Goal: Use online tool/utility: Utilize a website feature to perform a specific function

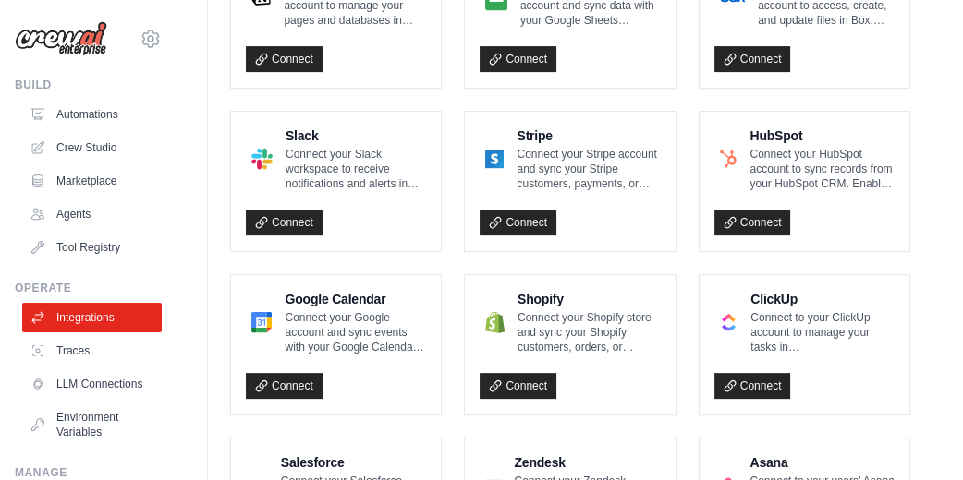
scroll to position [739, 0]
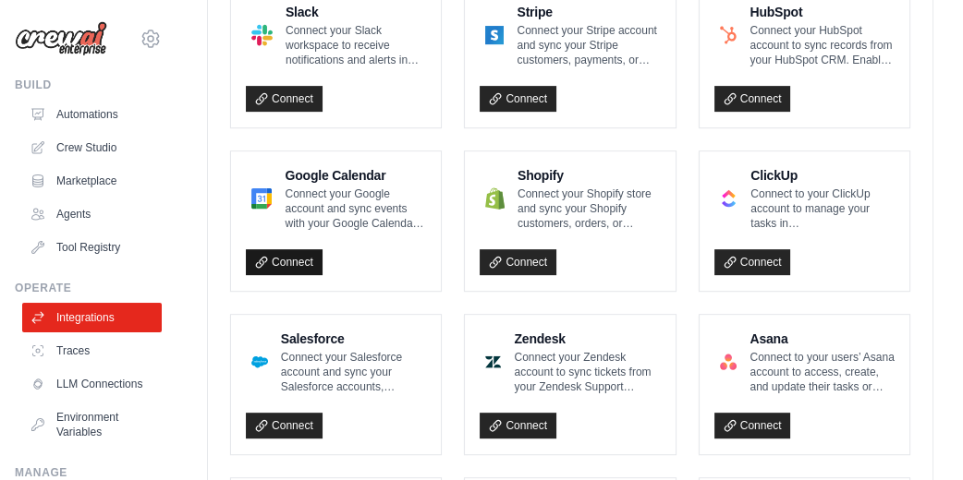
click at [287, 256] on link "Connect" at bounding box center [284, 262] width 77 height 26
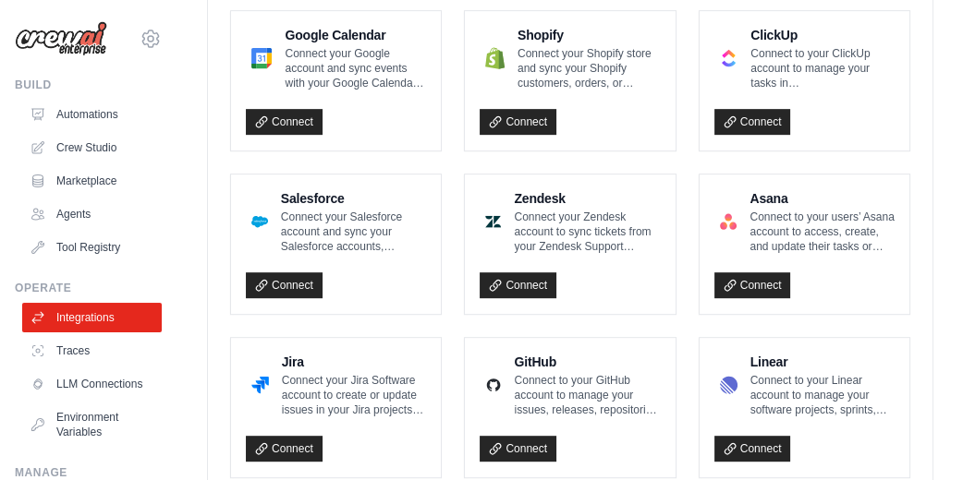
scroll to position [862, 0]
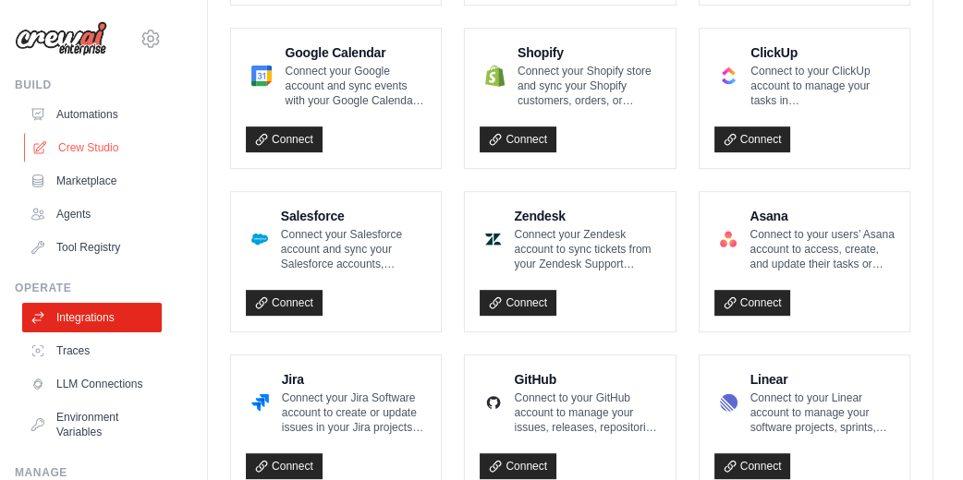
click at [98, 142] on link "Crew Studio" at bounding box center [93, 148] width 139 height 30
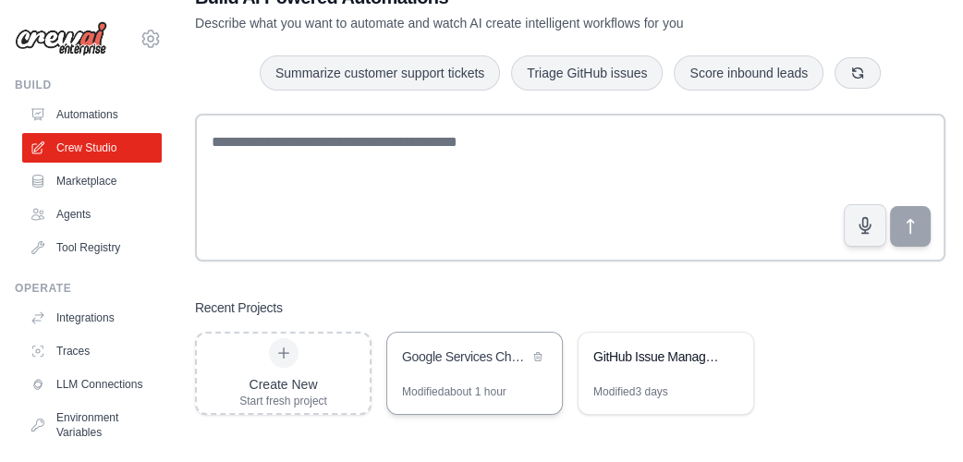
click at [450, 390] on div "Modified about 1 hour" at bounding box center [454, 391] width 104 height 15
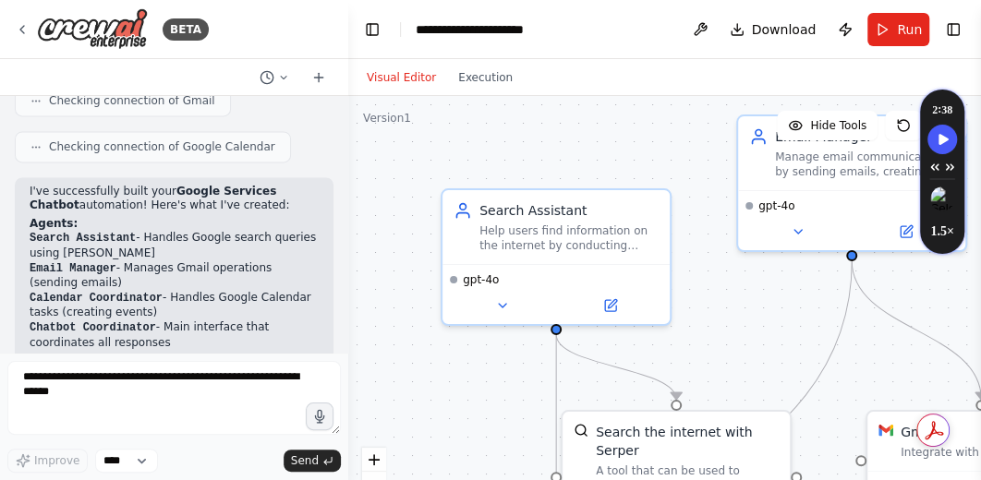
scroll to position [1801, 0]
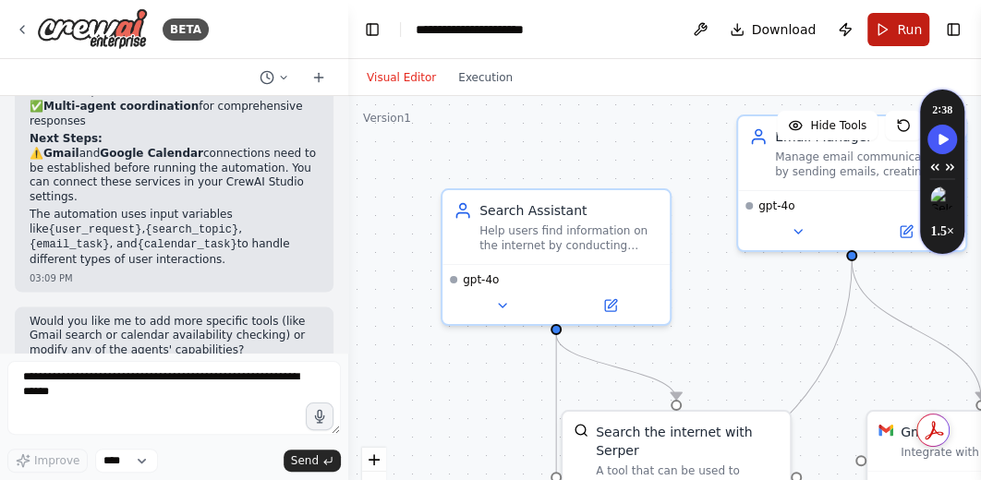
click at [894, 30] on button "Run" at bounding box center [898, 29] width 62 height 33
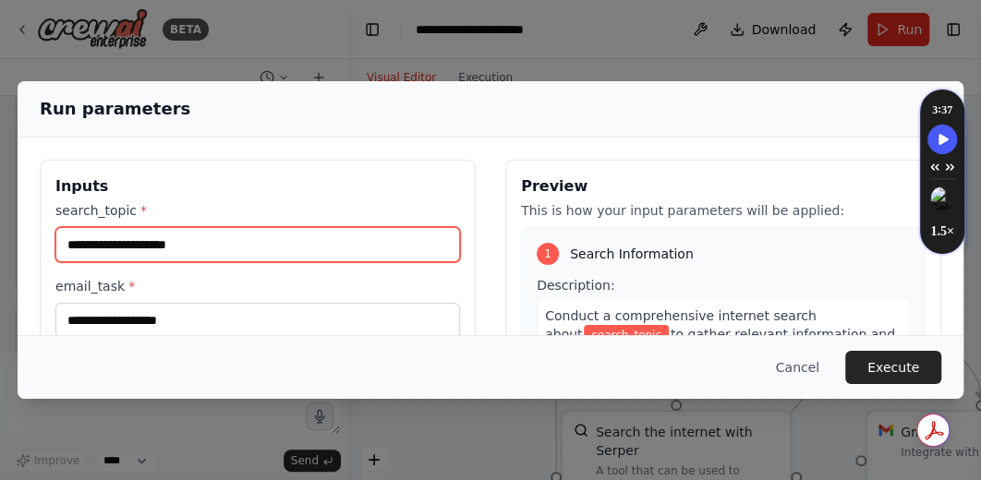
click at [339, 247] on input "search_topic *" at bounding box center [257, 244] width 405 height 35
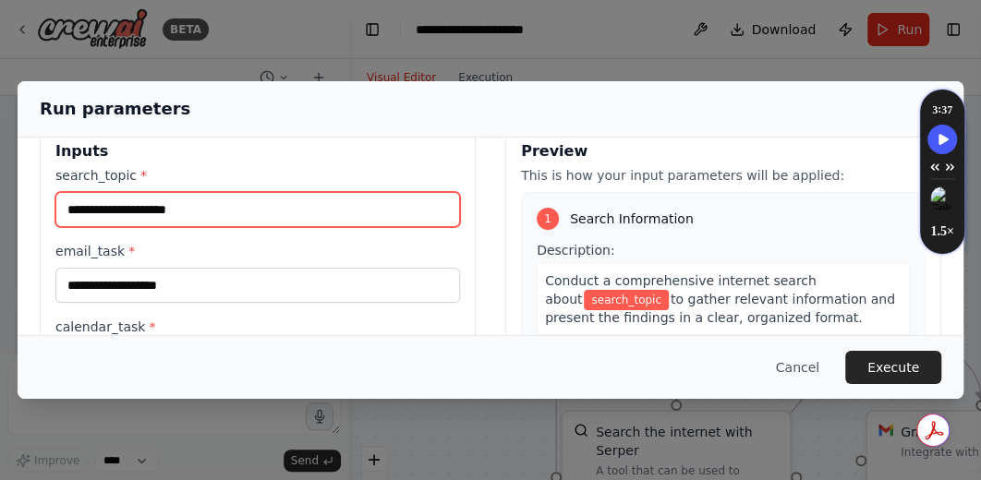
scroll to position [0, 0]
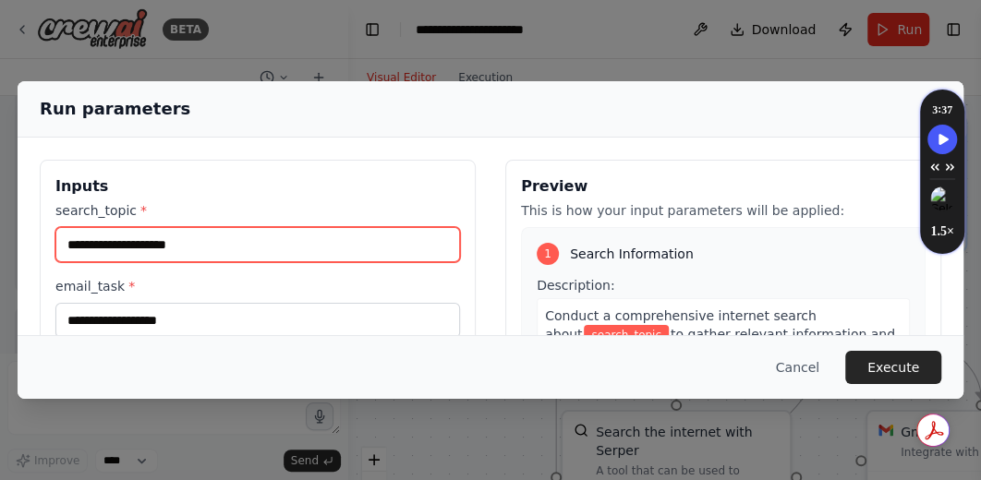
click at [263, 253] on input "search_topic *" at bounding box center [257, 244] width 405 height 35
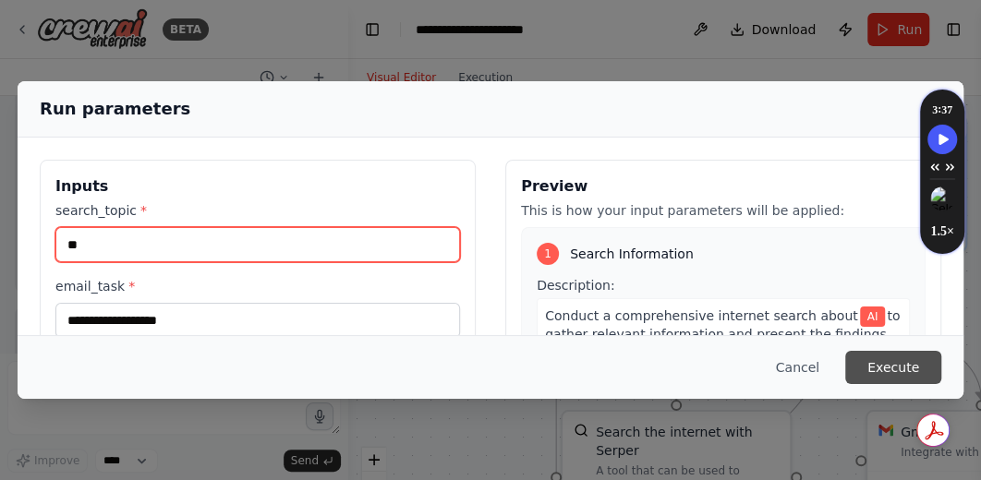
type input "**"
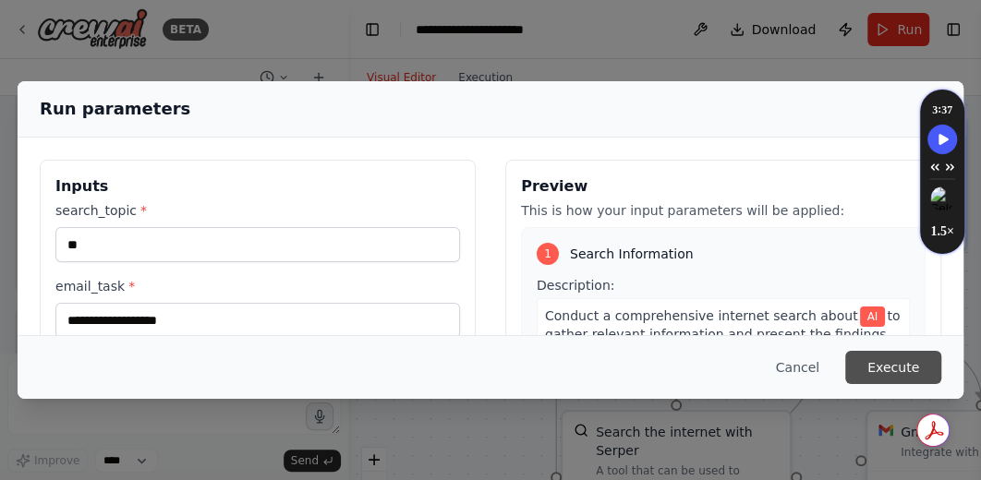
click at [876, 365] on button "Execute" at bounding box center [893, 367] width 96 height 33
click at [889, 364] on button "Execute" at bounding box center [893, 367] width 96 height 33
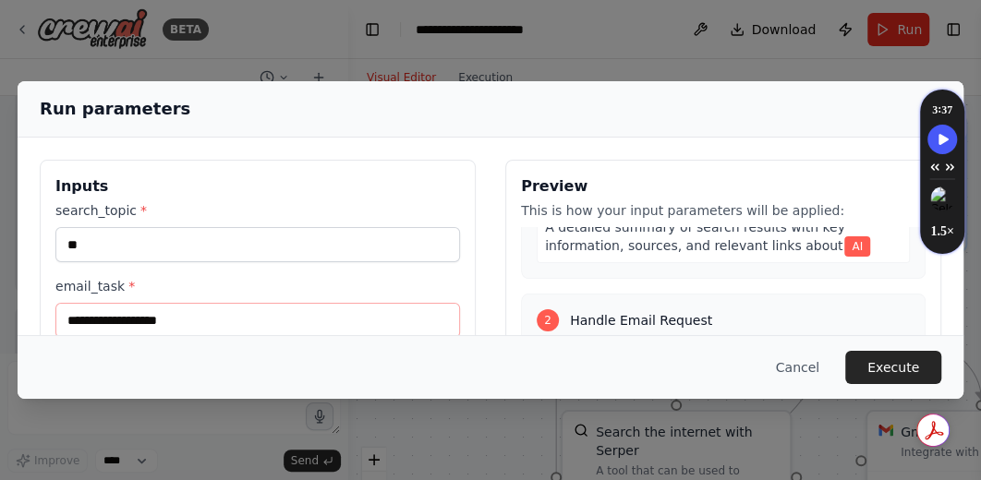
scroll to position [123, 0]
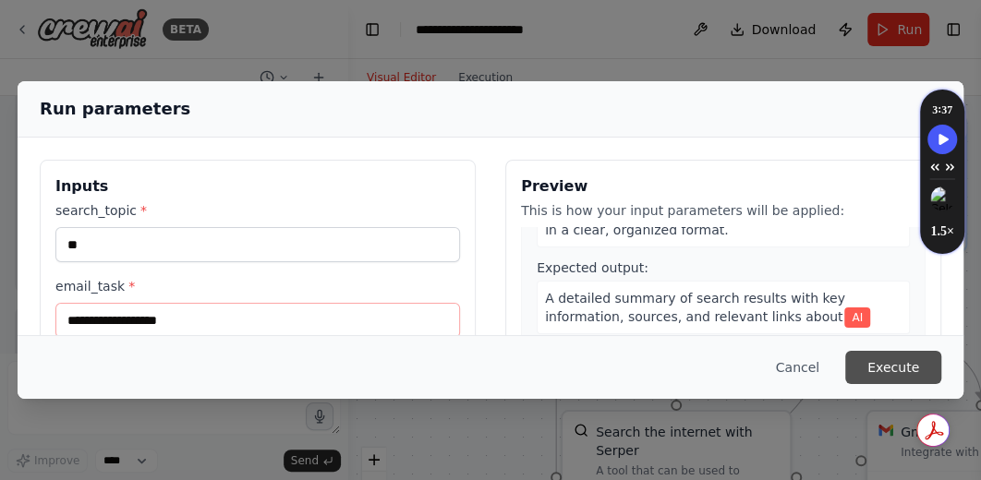
click at [894, 358] on button "Execute" at bounding box center [893, 367] width 96 height 33
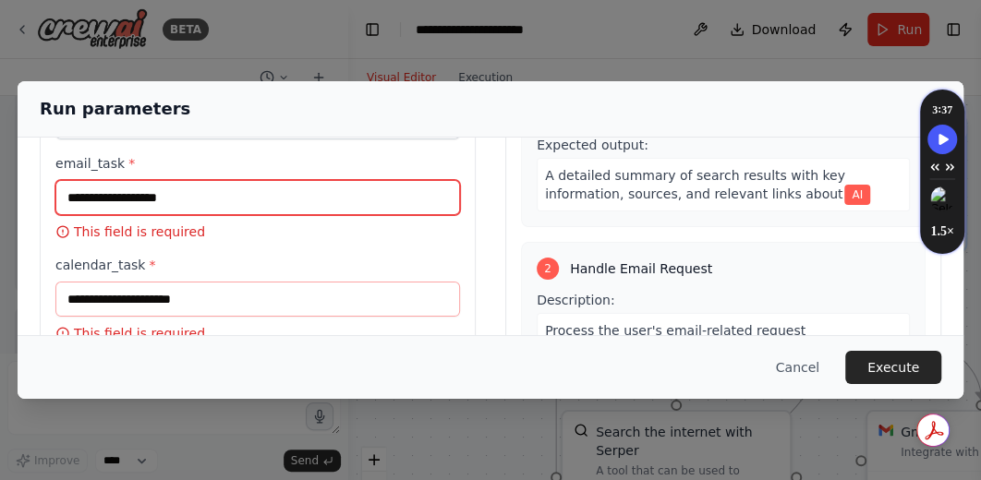
click at [218, 200] on input "email_task *" at bounding box center [257, 197] width 405 height 35
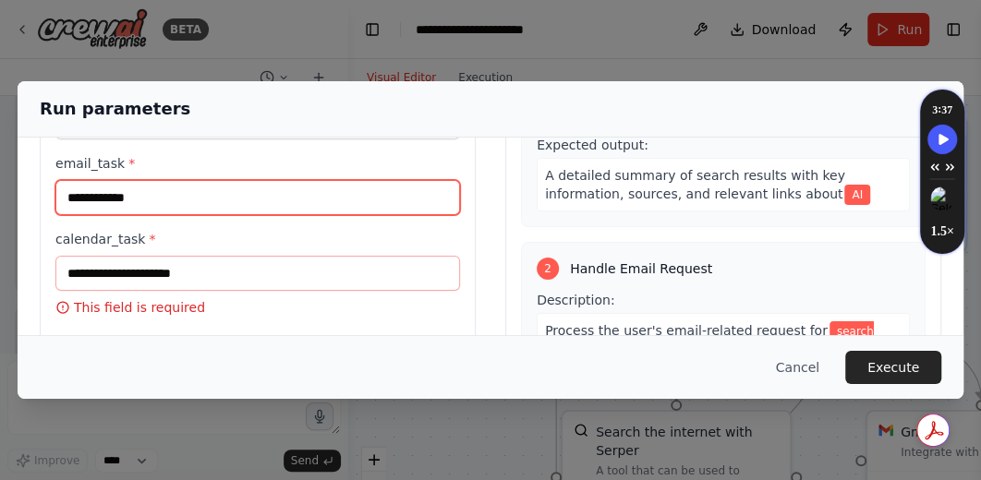
type input "**********"
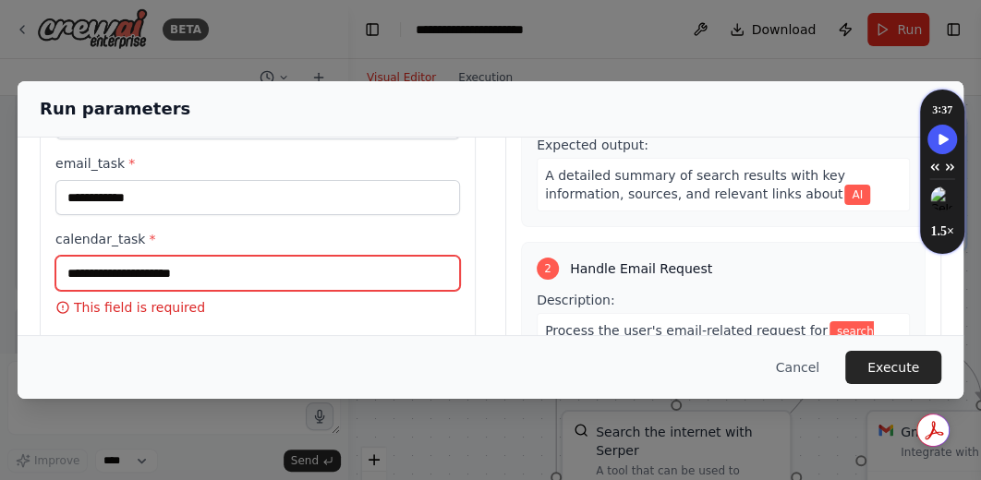
click at [137, 275] on input "calendar_task *" at bounding box center [257, 273] width 405 height 35
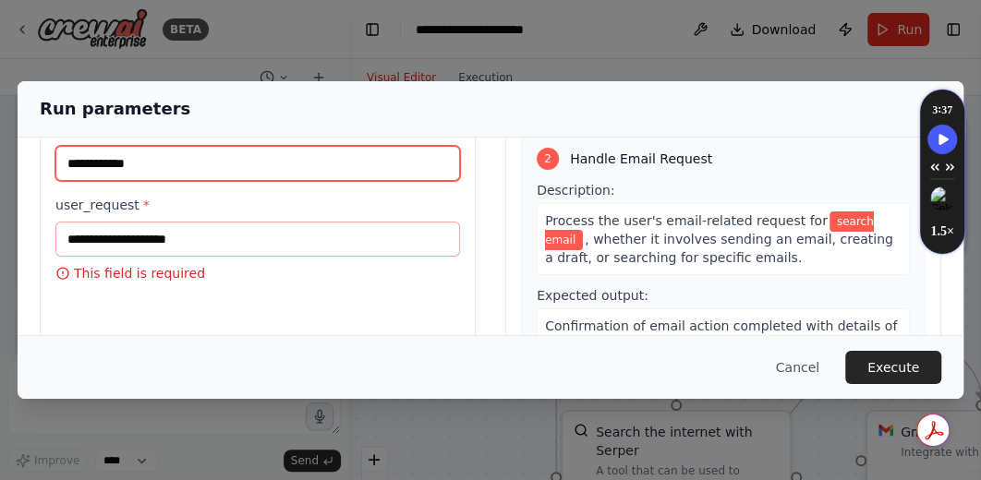
scroll to position [247, 0]
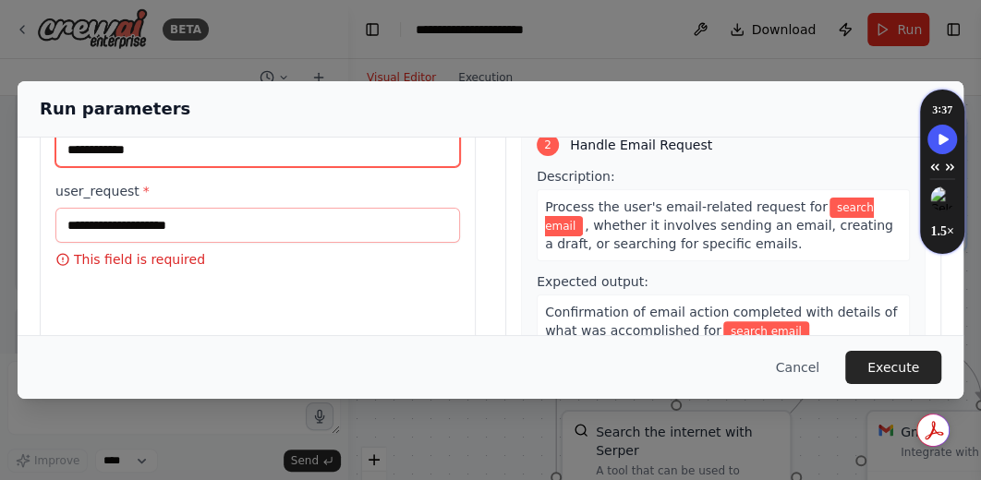
type input "**********"
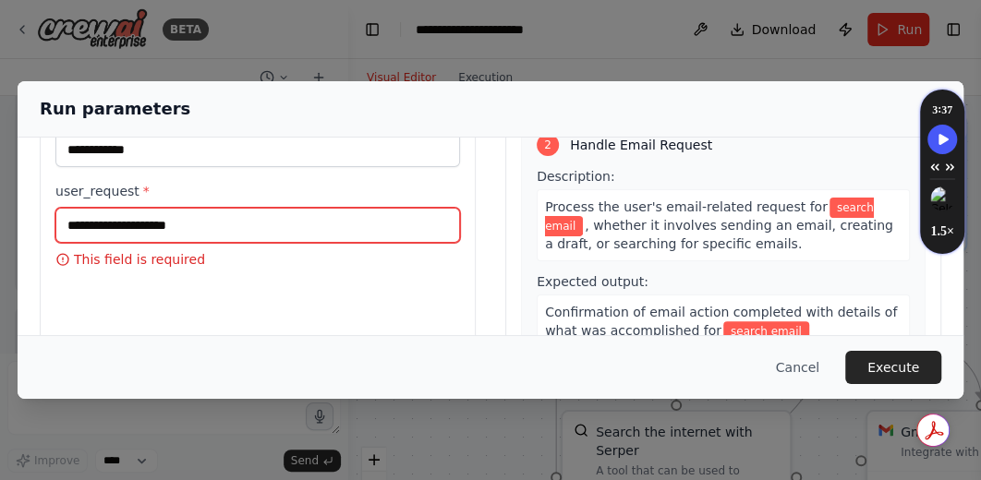
click at [238, 228] on input "user_request *" at bounding box center [257, 225] width 405 height 35
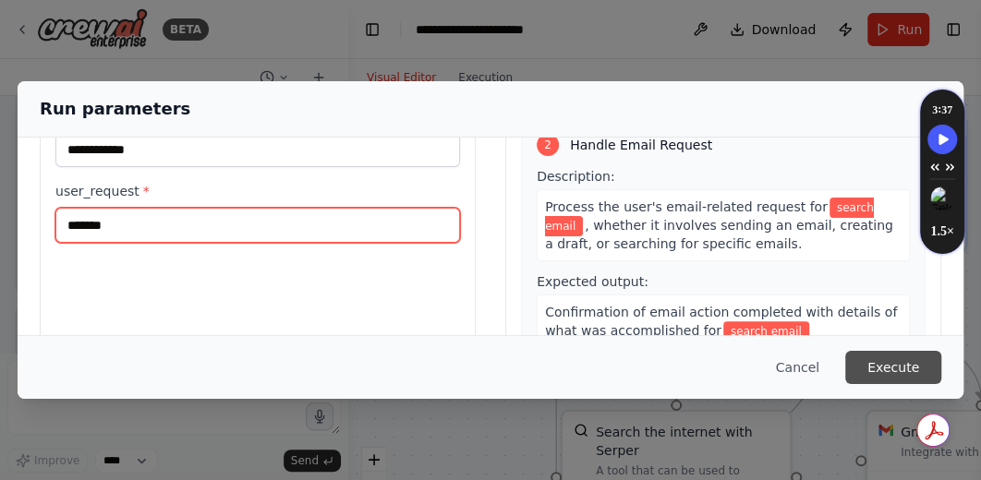
type input "*******"
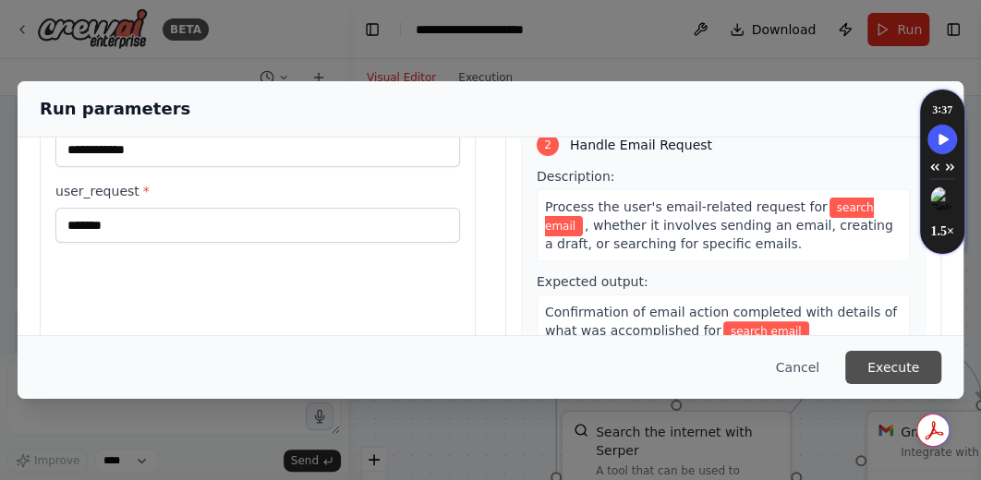
click at [881, 363] on button "Execute" at bounding box center [893, 367] width 96 height 33
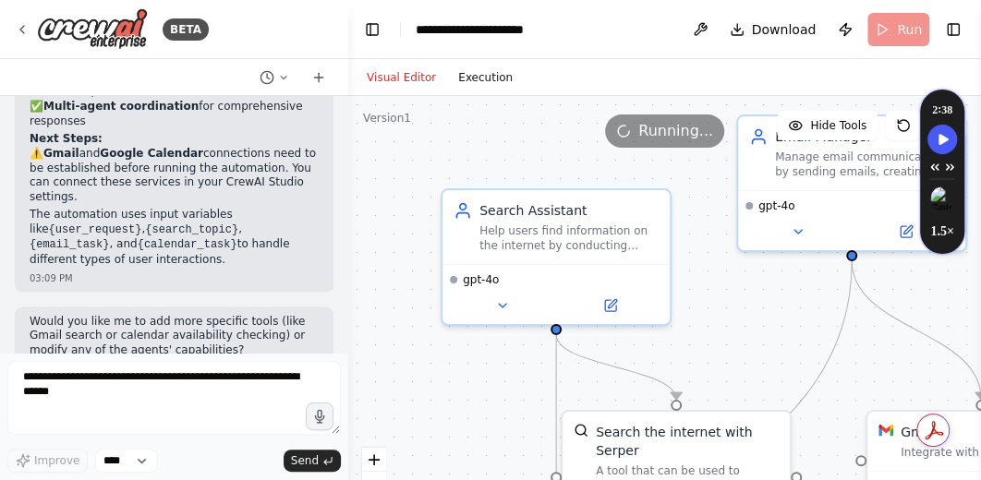
click at [481, 68] on button "Execution" at bounding box center [485, 78] width 77 height 22
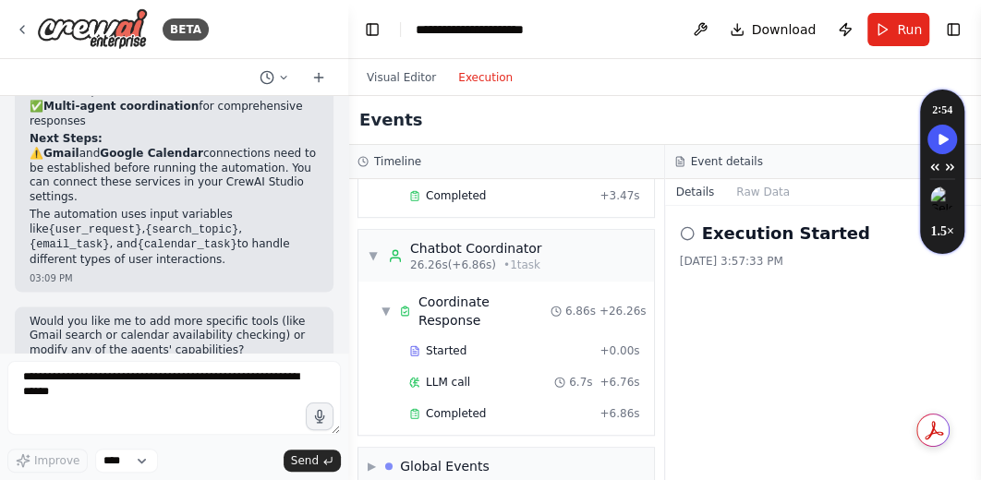
scroll to position [180, 0]
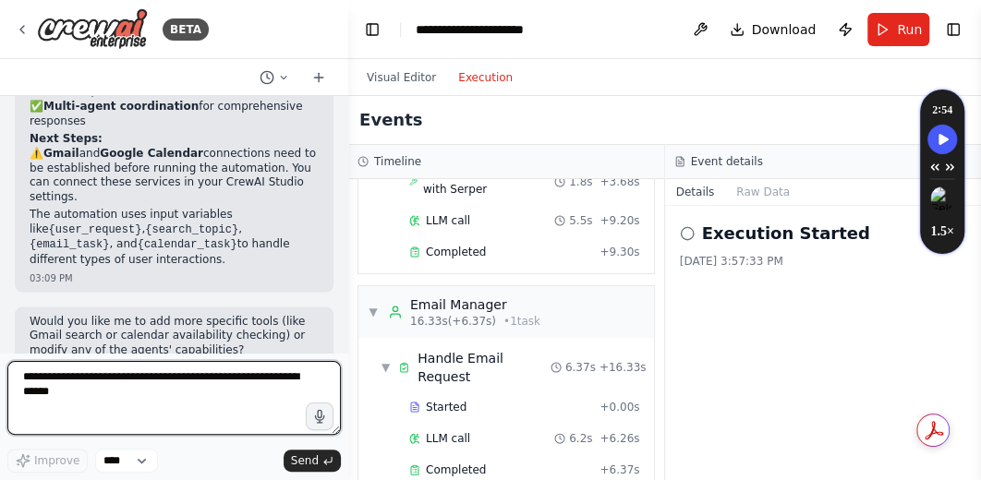
click at [188, 380] on textarea at bounding box center [174, 398] width 334 height 74
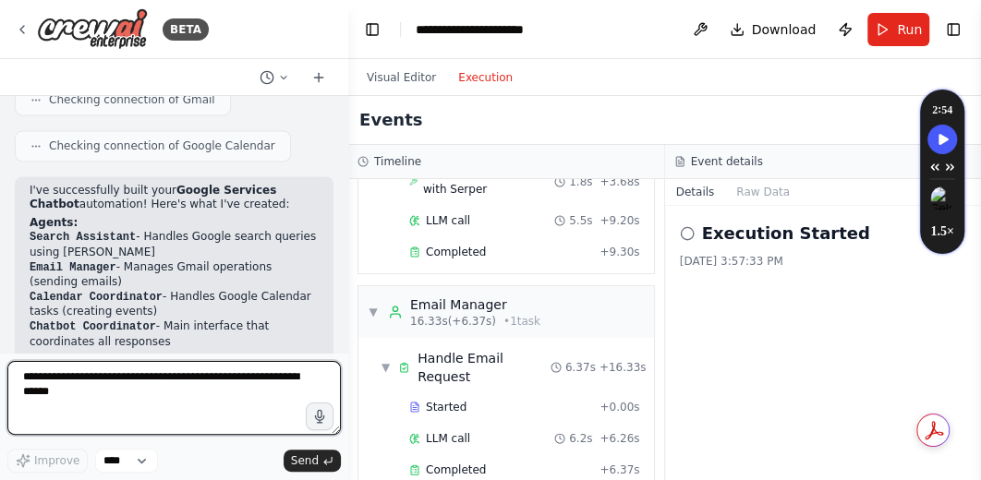
scroll to position [1308, 0]
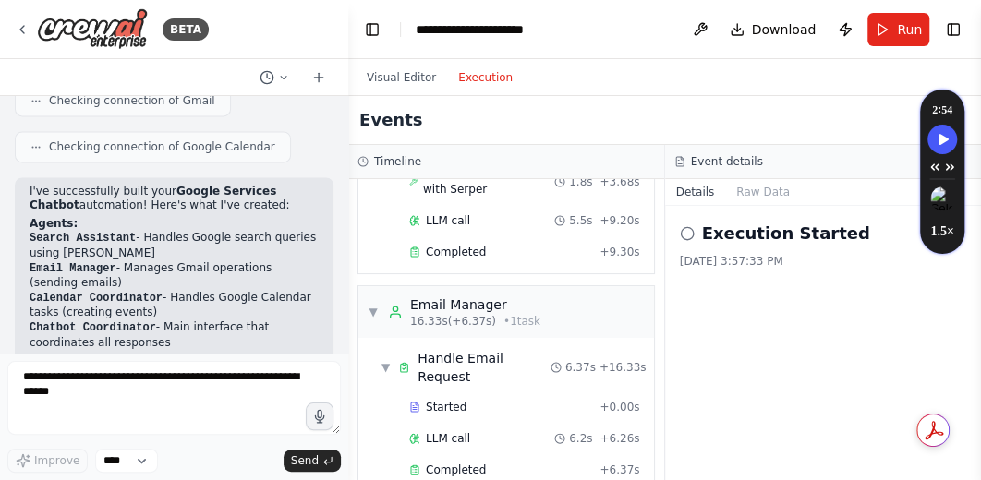
click at [195, 231] on li "Search Assistant - Handles Google search queries using Serper" at bounding box center [174, 246] width 289 height 30
click at [205, 291] on li "Calendar Coordinator - Handles Google Calendar tasks (creating events)" at bounding box center [174, 306] width 289 height 30
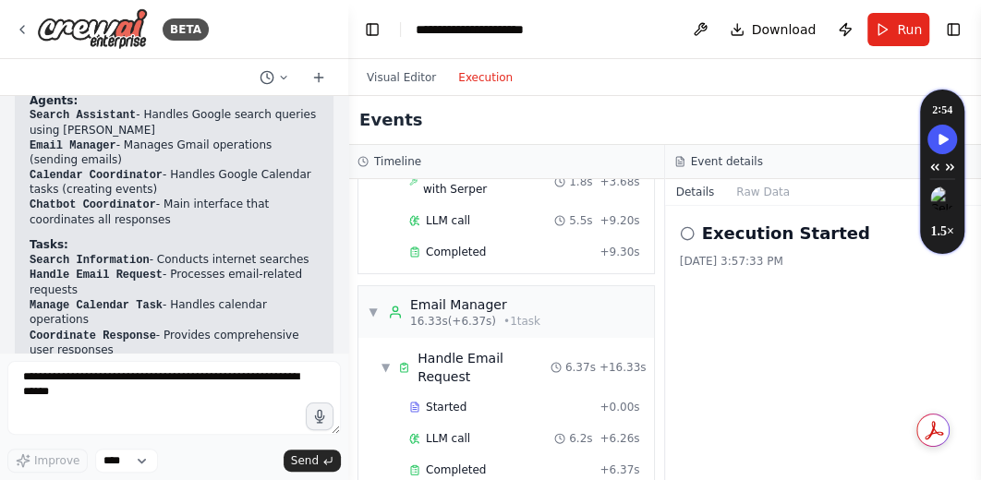
click at [175, 198] on li "Chatbot Coordinator - Main interface that coordinates all responses" at bounding box center [174, 213] width 289 height 30
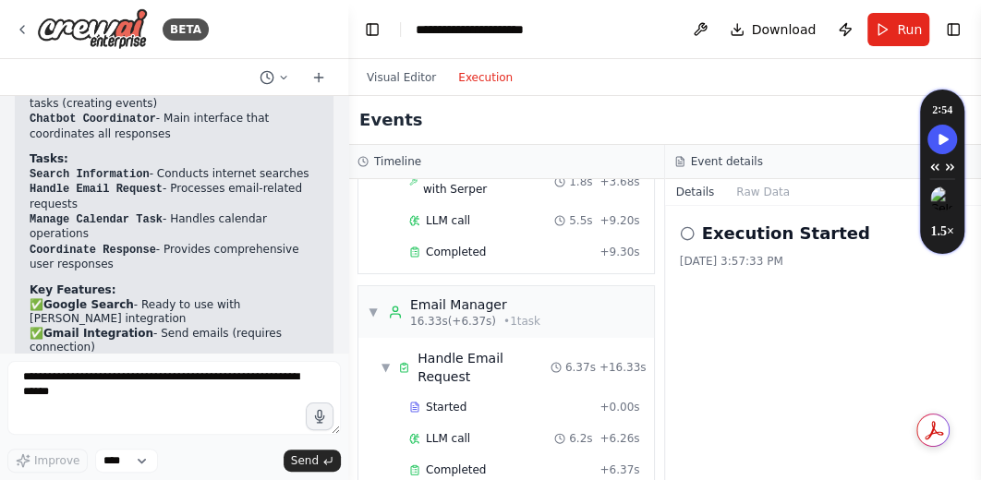
scroll to position [1555, 0]
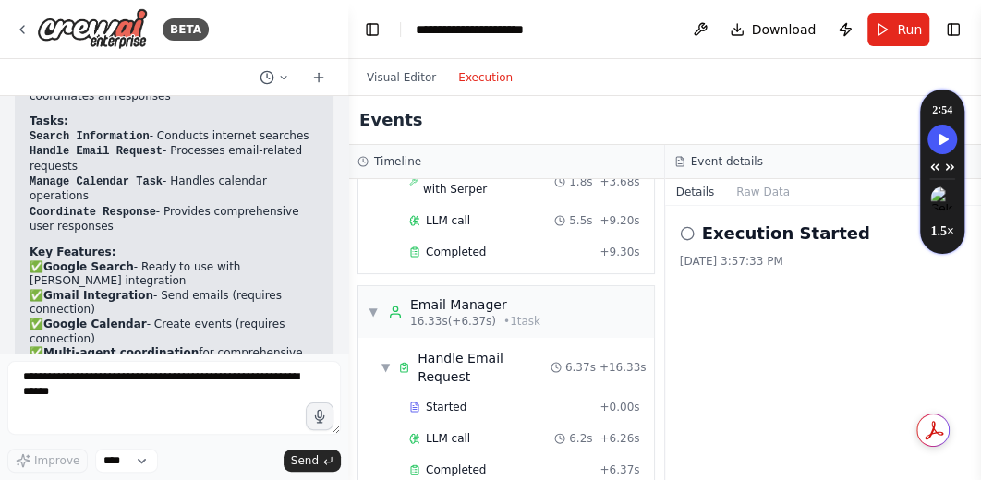
click at [194, 175] on li "Manage Calendar Task - Handles calendar operations" at bounding box center [174, 190] width 289 height 30
click at [204, 204] on li "Coordinate Response - Provides comprehensive user responses" at bounding box center [174, 219] width 289 height 30
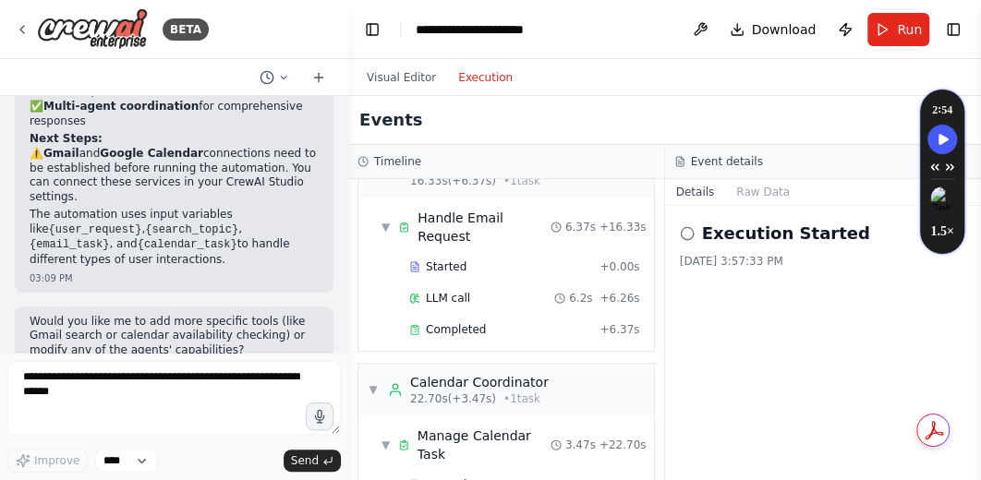
scroll to position [370, 0]
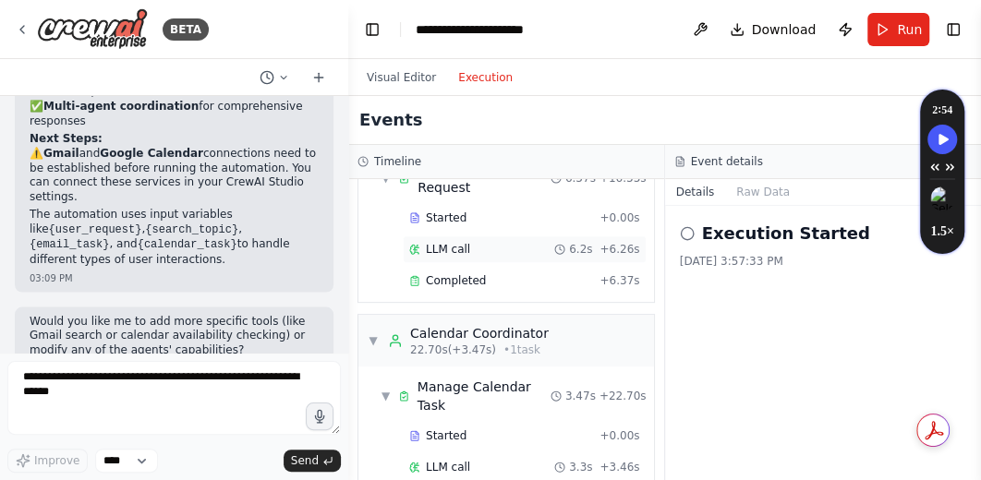
click at [441, 242] on span "LLM call" at bounding box center [448, 249] width 44 height 15
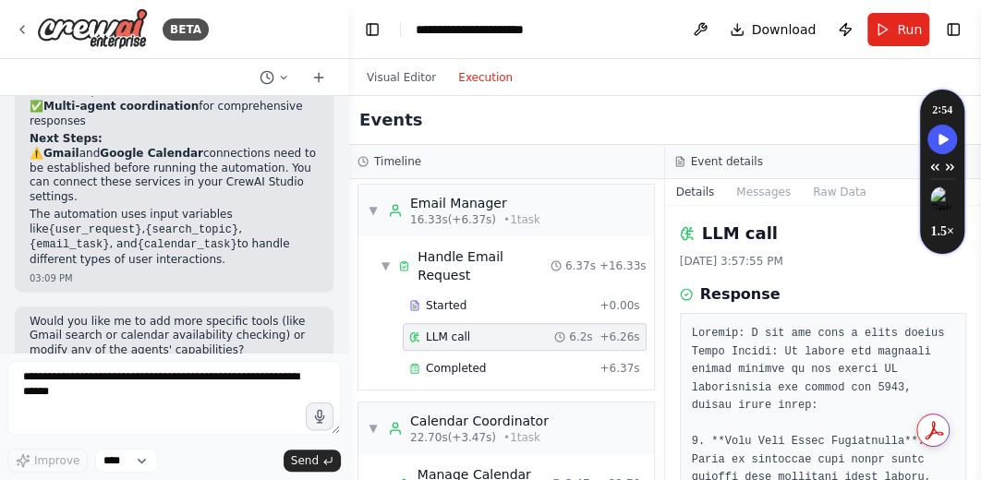
scroll to position [247, 0]
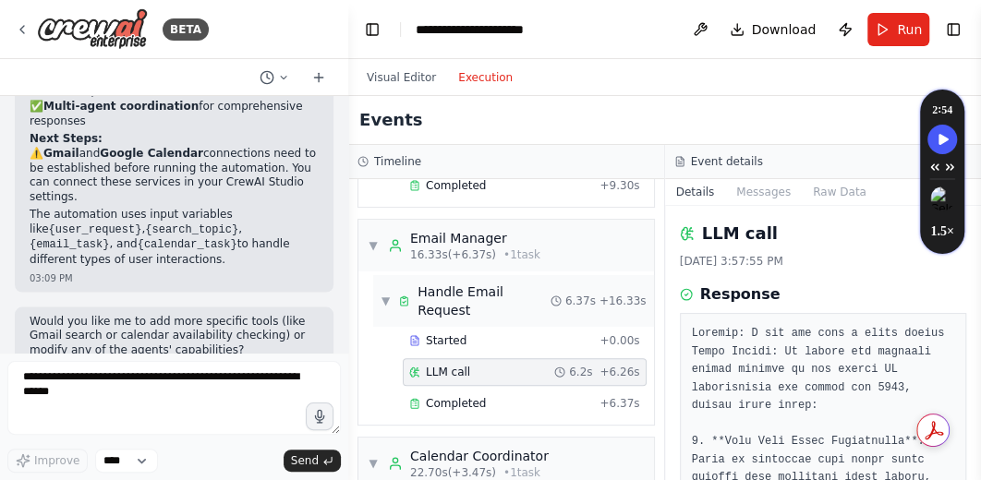
click at [438, 300] on div "Handle Email Request" at bounding box center [484, 301] width 133 height 37
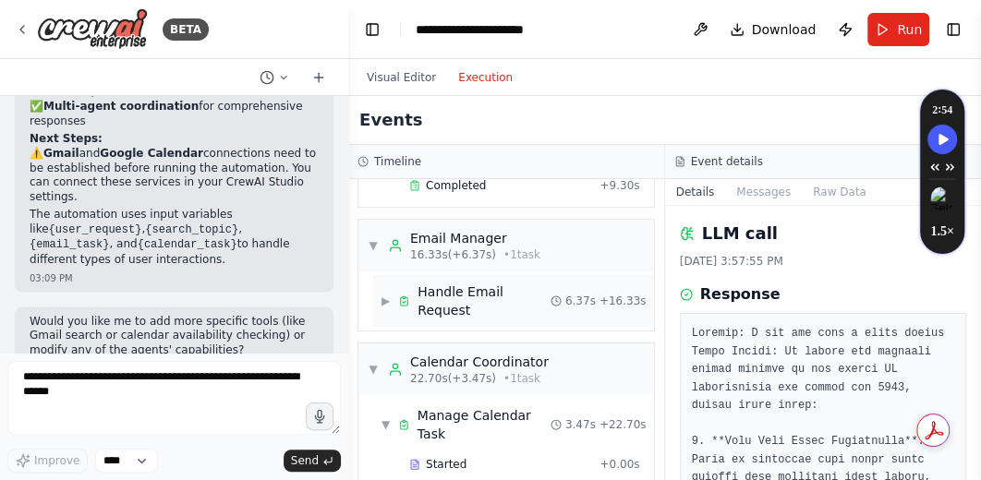
click at [438, 300] on div "Handle Email Request" at bounding box center [484, 301] width 133 height 37
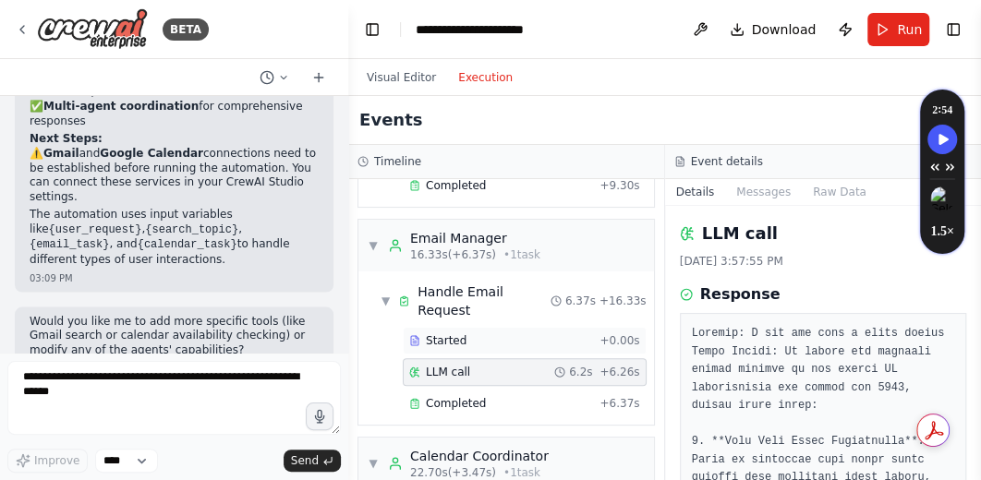
click at [437, 334] on span "Started" at bounding box center [446, 341] width 41 height 15
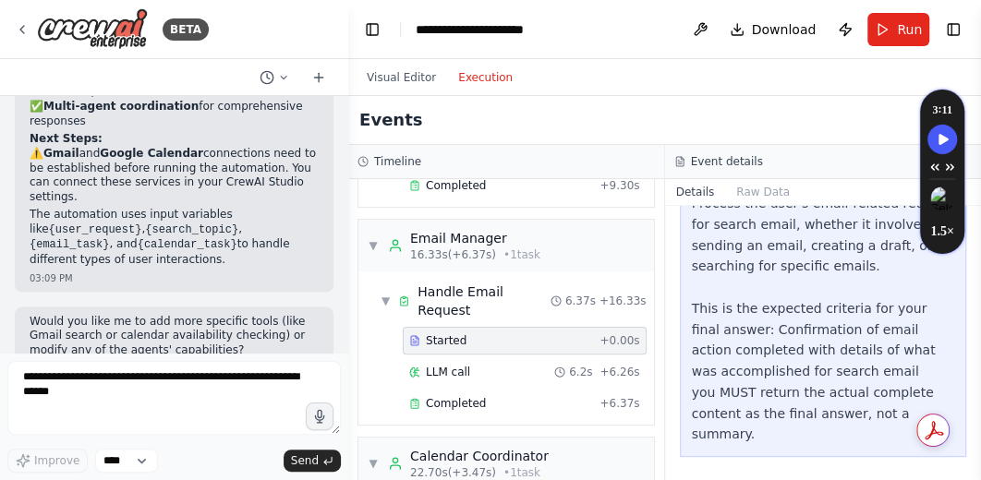
scroll to position [137, 0]
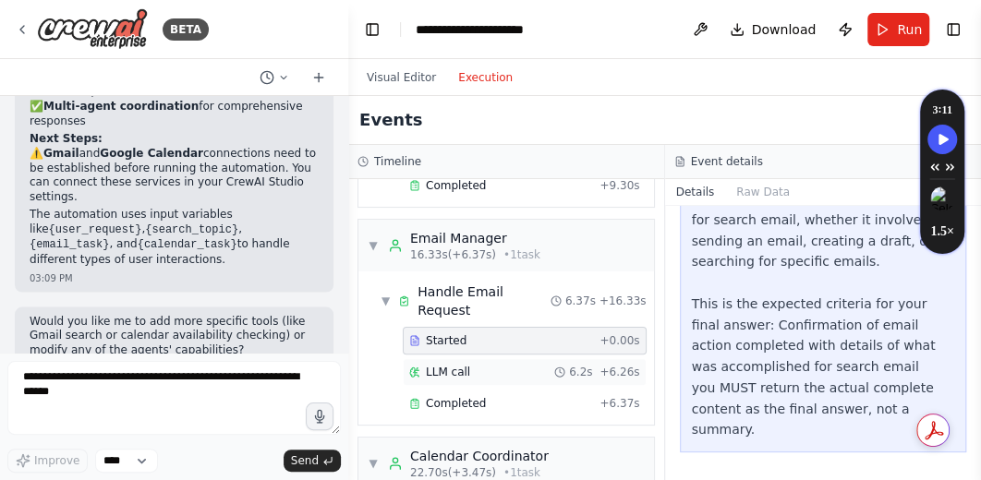
click at [433, 365] on span "LLM call" at bounding box center [448, 372] width 44 height 15
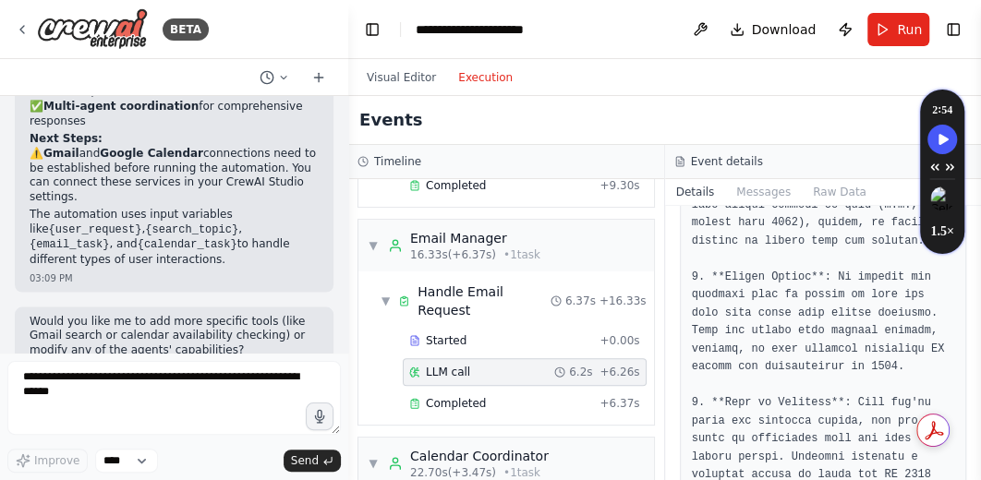
scroll to position [855, 0]
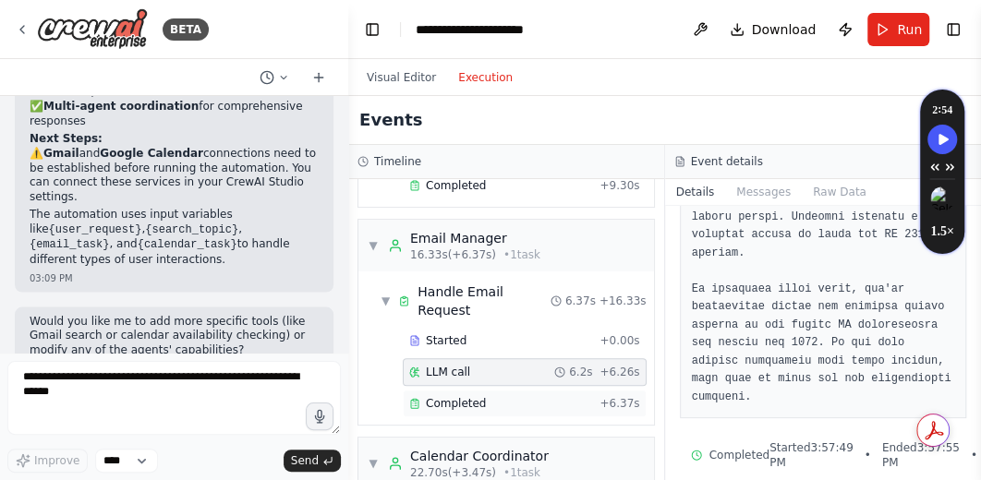
click at [447, 396] on span "Completed" at bounding box center [456, 403] width 60 height 15
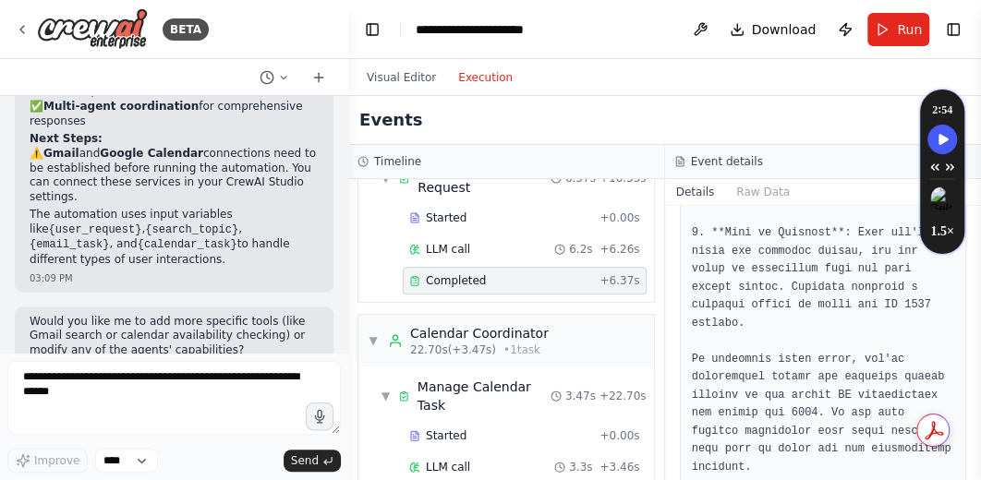
scroll to position [492, 0]
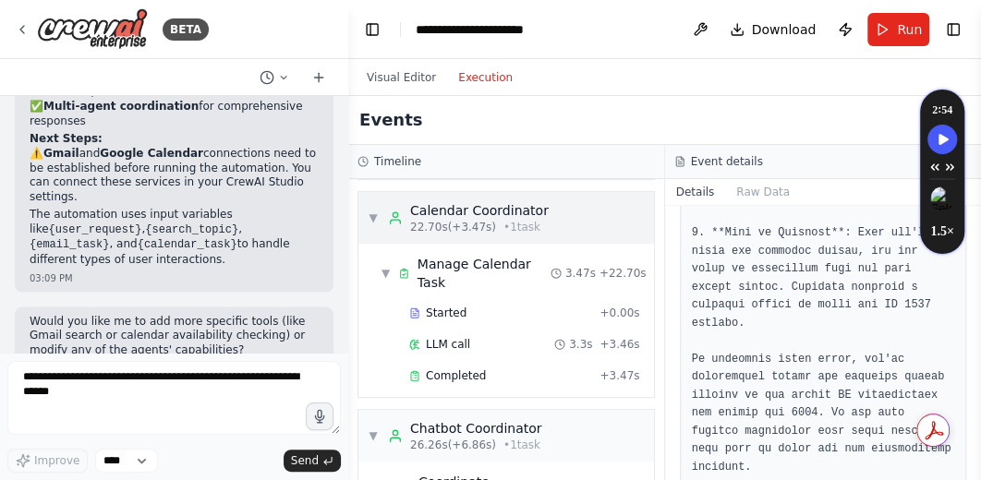
click at [374, 214] on span "▼" at bounding box center [373, 218] width 11 height 15
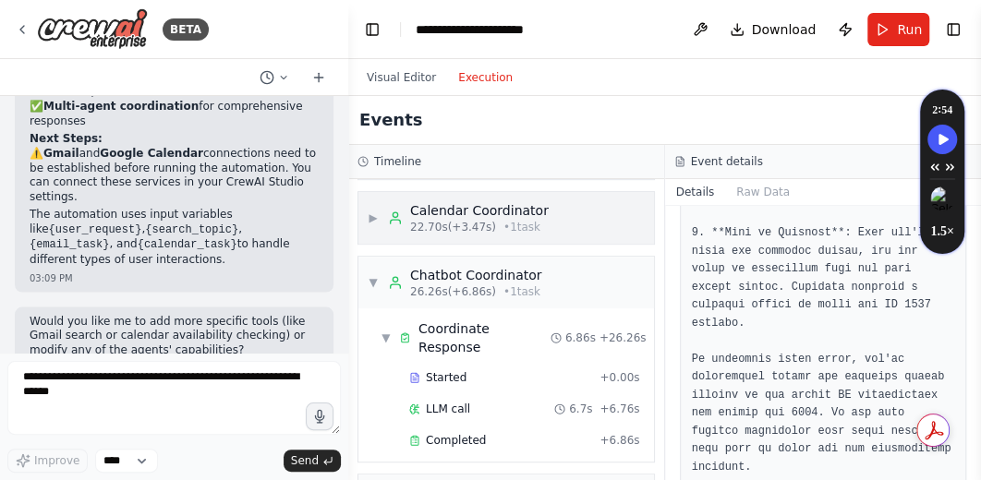
click at [376, 214] on span "▶" at bounding box center [373, 218] width 11 height 15
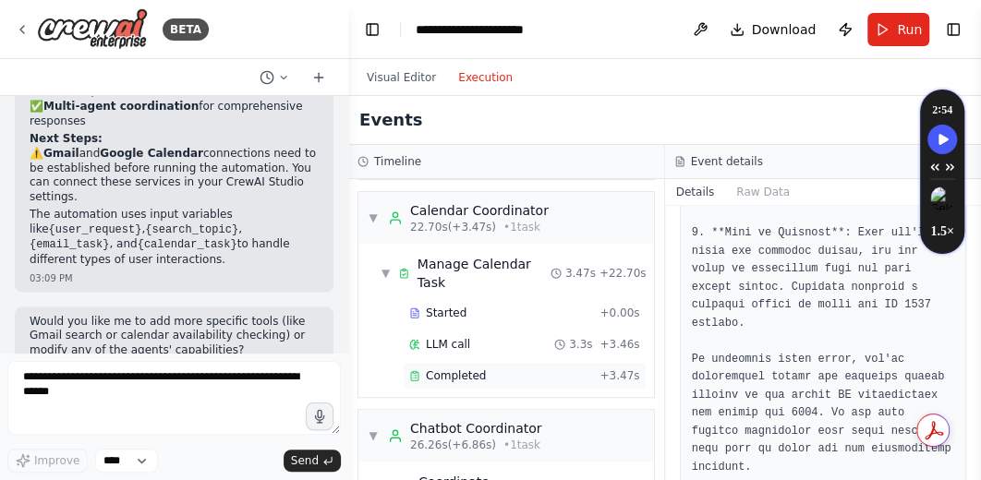
click at [455, 372] on span "Completed" at bounding box center [456, 376] width 60 height 15
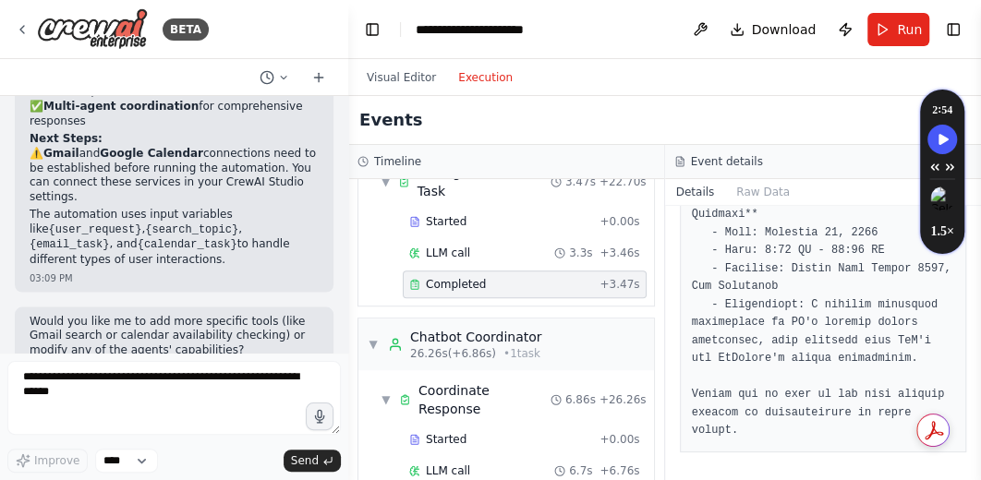
scroll to position [615, 0]
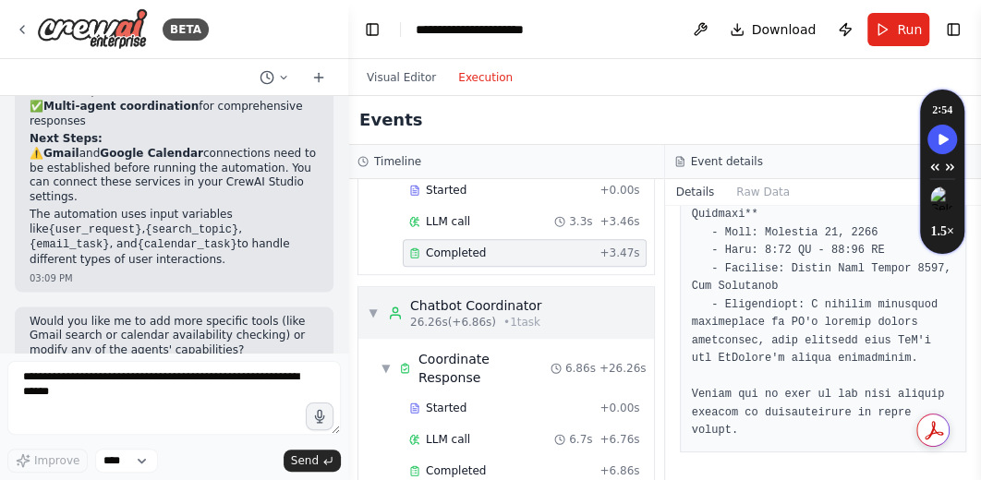
click at [470, 307] on div "Chatbot Coordinator" at bounding box center [476, 306] width 132 height 18
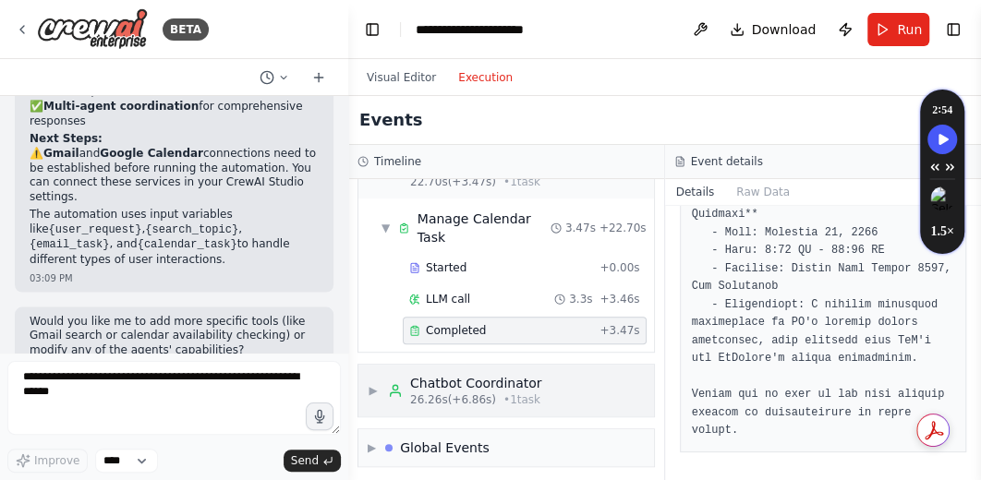
click at [379, 389] on span "▶" at bounding box center [373, 390] width 11 height 15
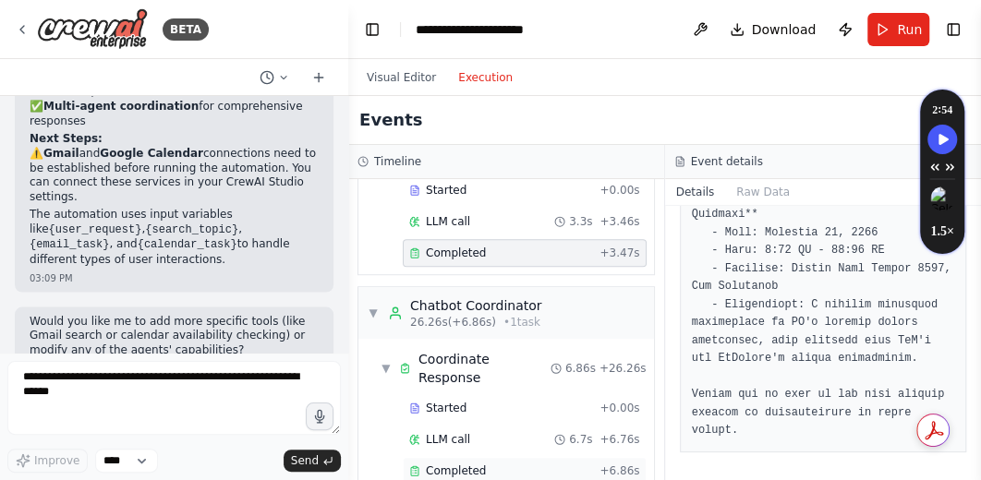
click at [450, 464] on span "Completed" at bounding box center [456, 471] width 60 height 15
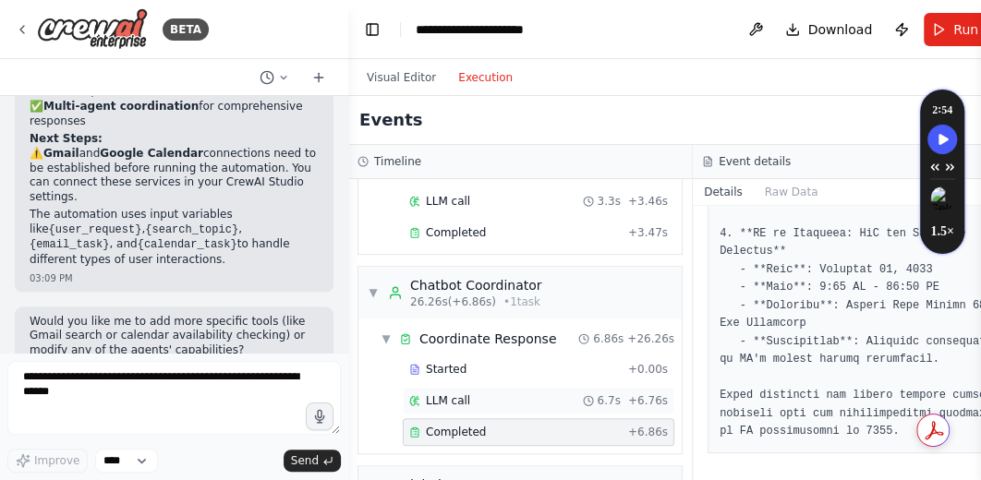
scroll to position [635, 0]
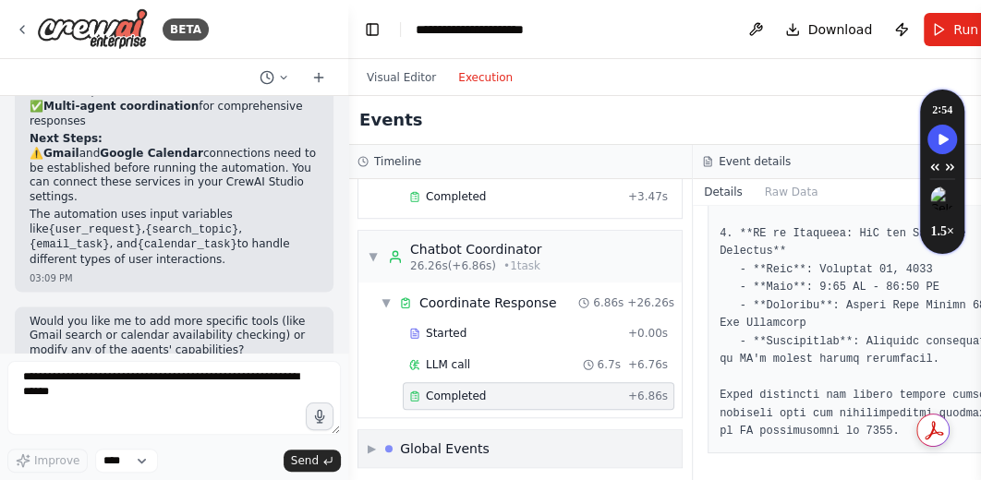
click at [368, 440] on div "▶ Global Events" at bounding box center [519, 449] width 323 height 37
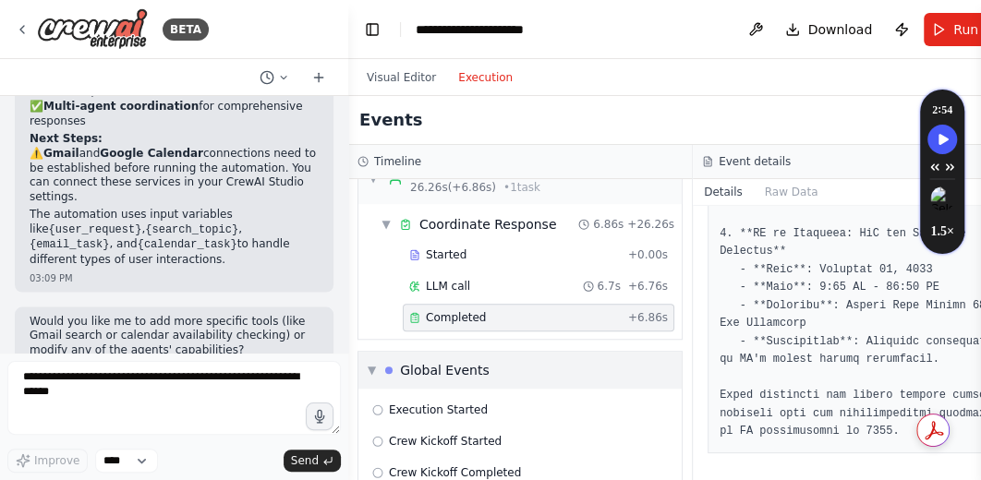
scroll to position [770, 0]
